Goal: Navigation & Orientation: Find specific page/section

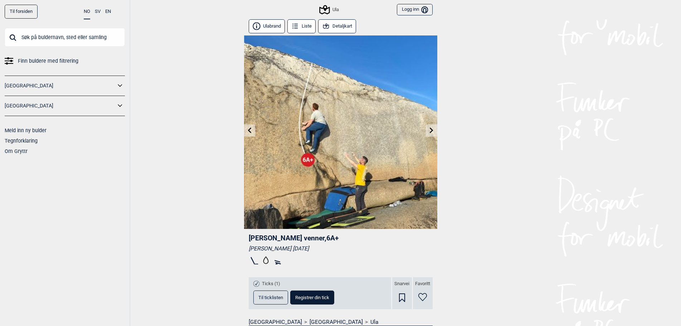
click at [431, 130] on icon at bounding box center [432, 130] width 6 height 6
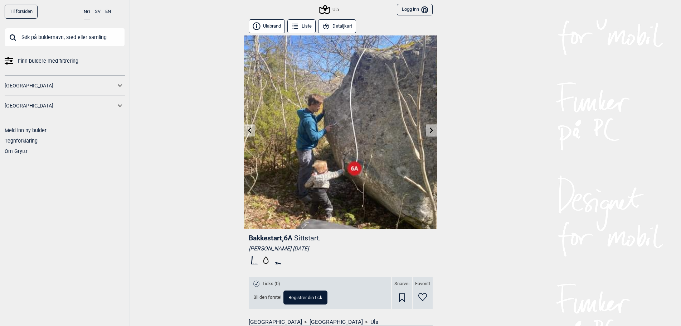
click at [431, 130] on icon at bounding box center [432, 130] width 6 height 6
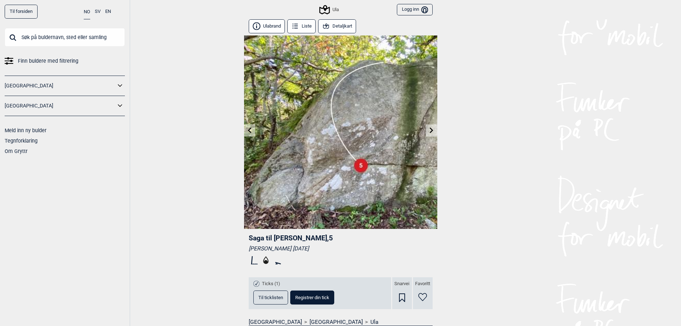
click at [431, 129] on icon at bounding box center [432, 130] width 4 height 6
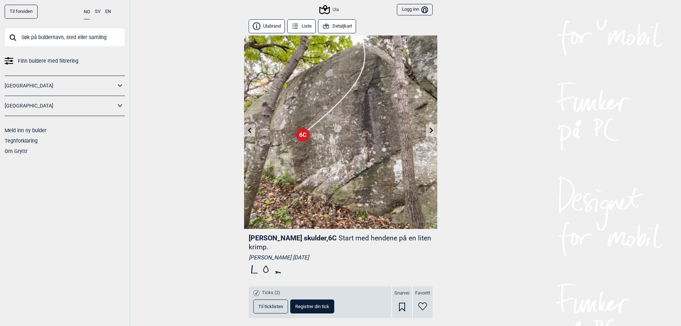
click at [300, 26] on button "Liste" at bounding box center [301, 26] width 29 height 14
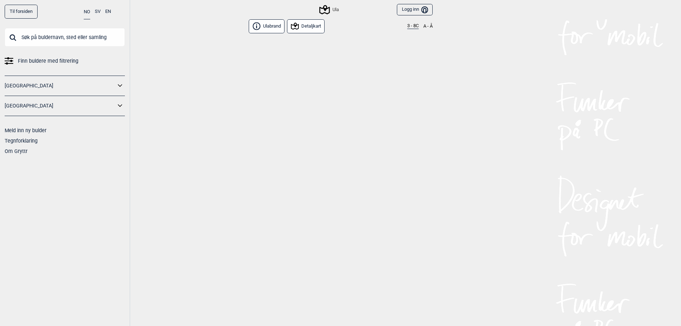
scroll to position [1596, 0]
